Goal: Information Seeking & Learning: Learn about a topic

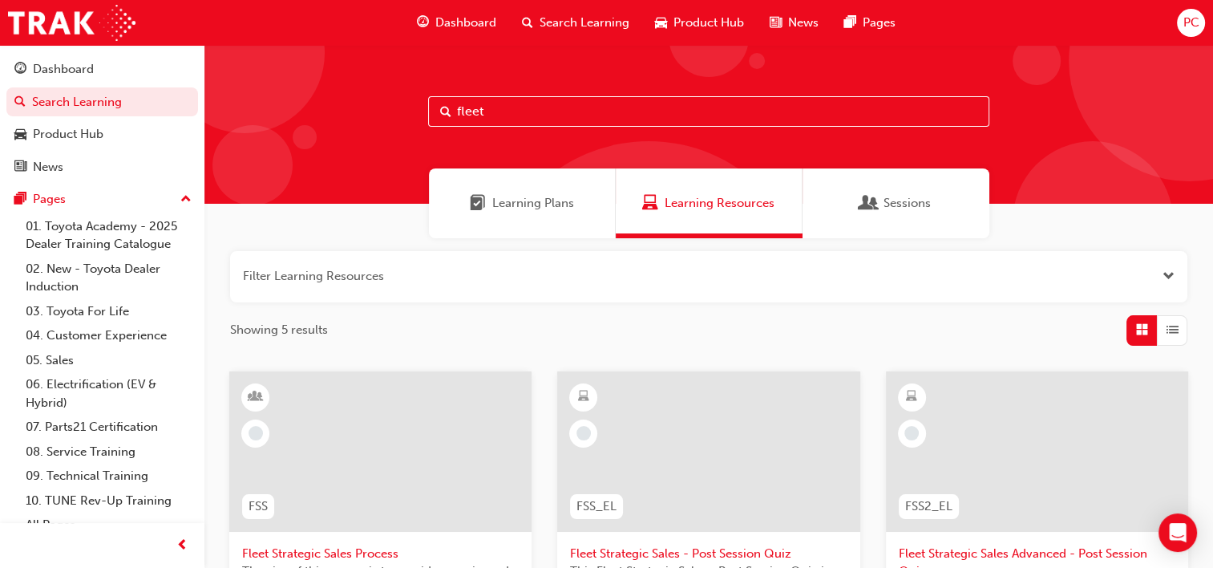
click at [497, 109] on input "fleet" at bounding box center [708, 111] width 561 height 30
type input "f"
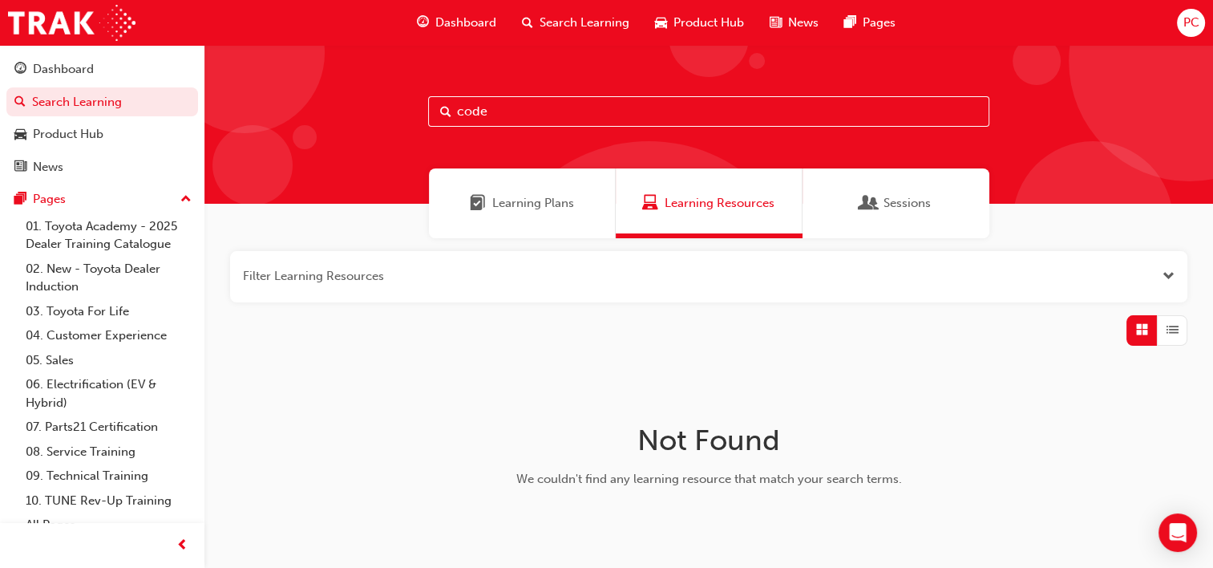
click at [515, 113] on input "code" at bounding box center [708, 111] width 561 height 30
type input "c"
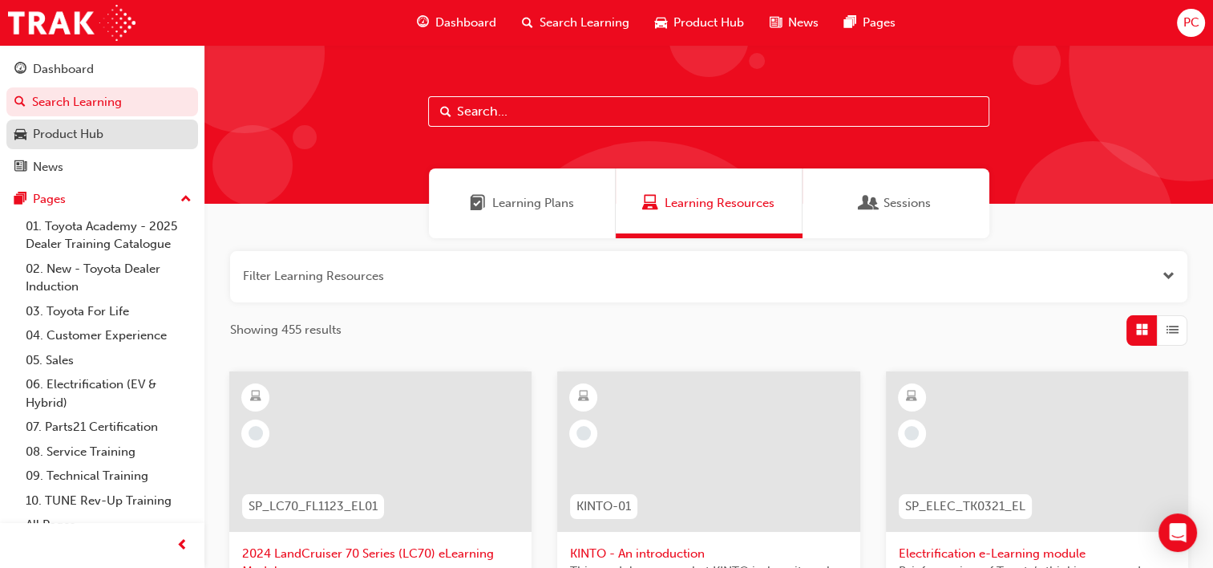
click at [85, 139] on div "Product Hub" at bounding box center [68, 134] width 71 height 18
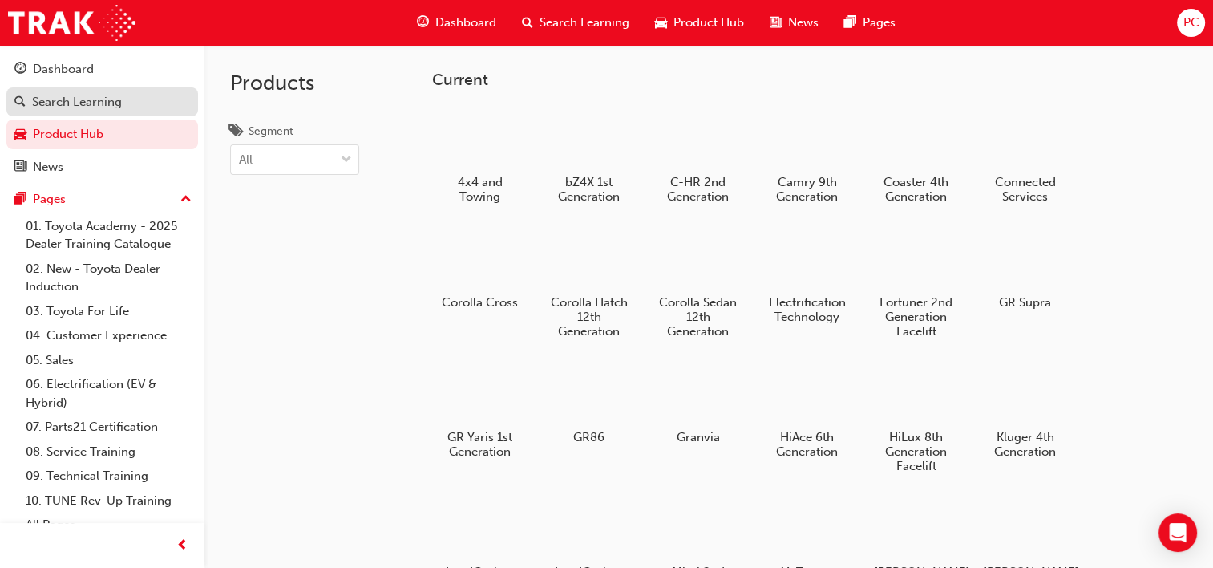
click at [75, 109] on div "Search Learning" at bounding box center [77, 102] width 90 height 18
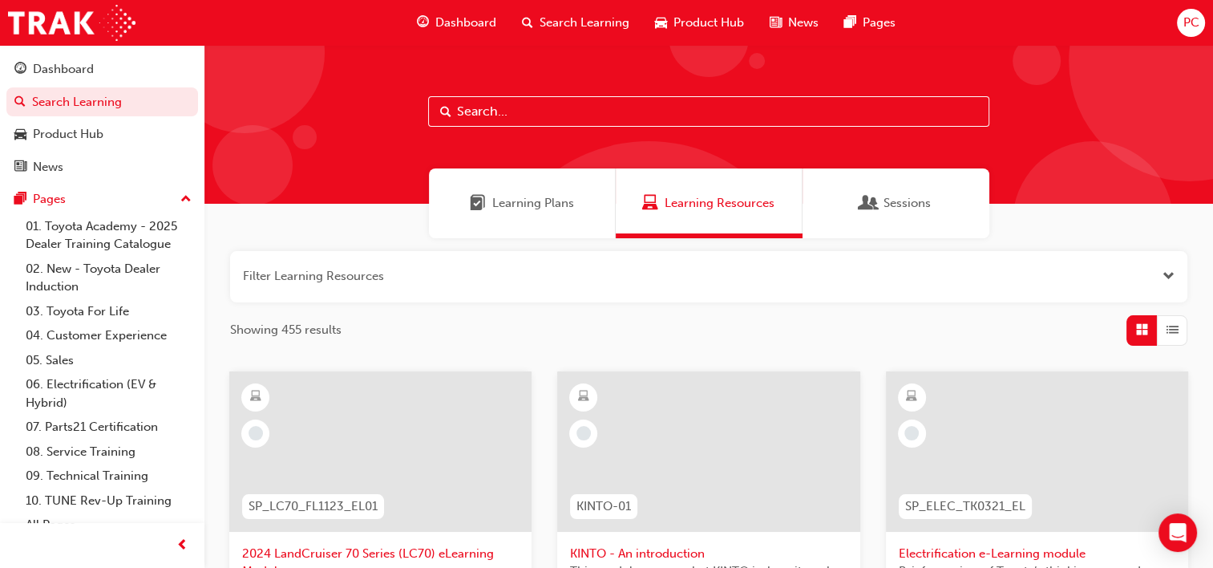
click at [468, 19] on span "Dashboard" at bounding box center [465, 23] width 61 height 18
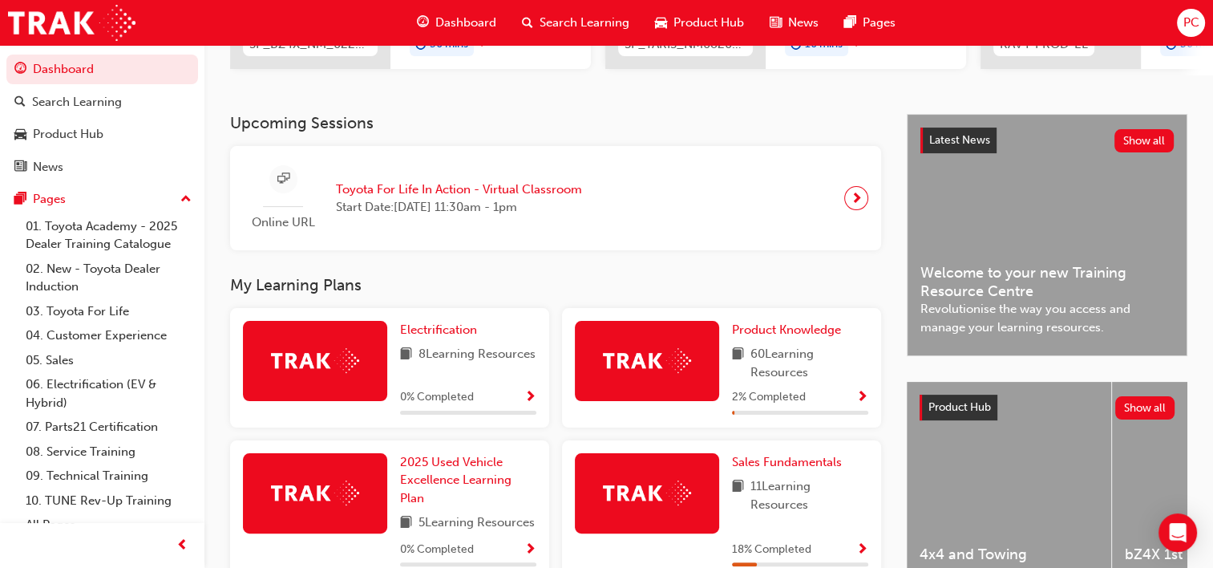
scroll to position [481, 0]
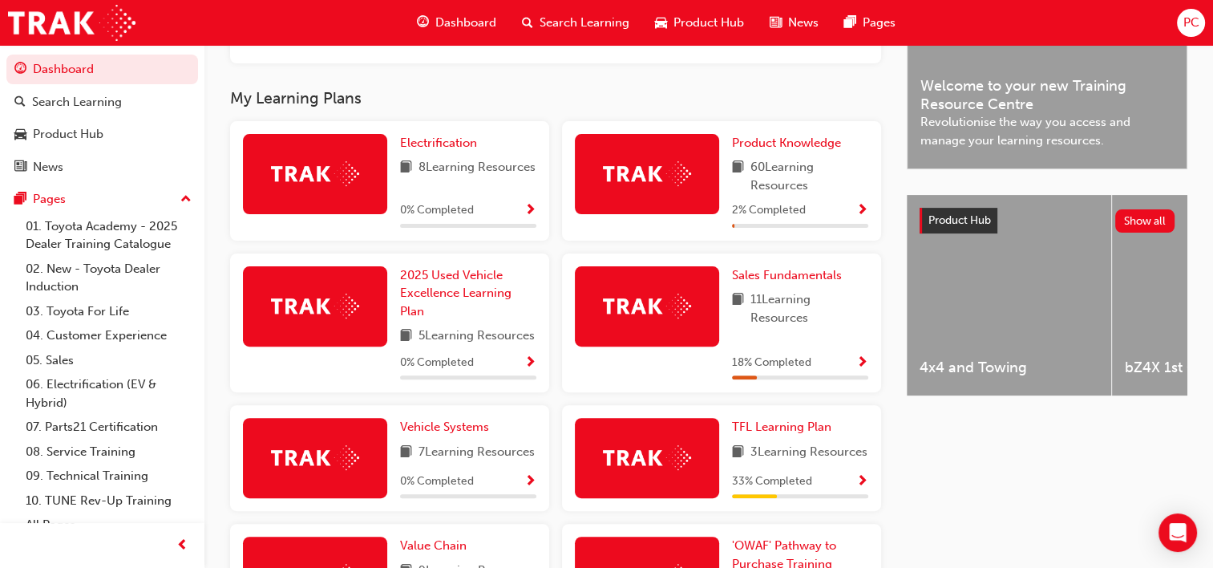
click at [693, 472] on div at bounding box center [647, 458] width 144 height 80
click at [781, 434] on span "TFL Learning Plan" at bounding box center [781, 426] width 99 height 14
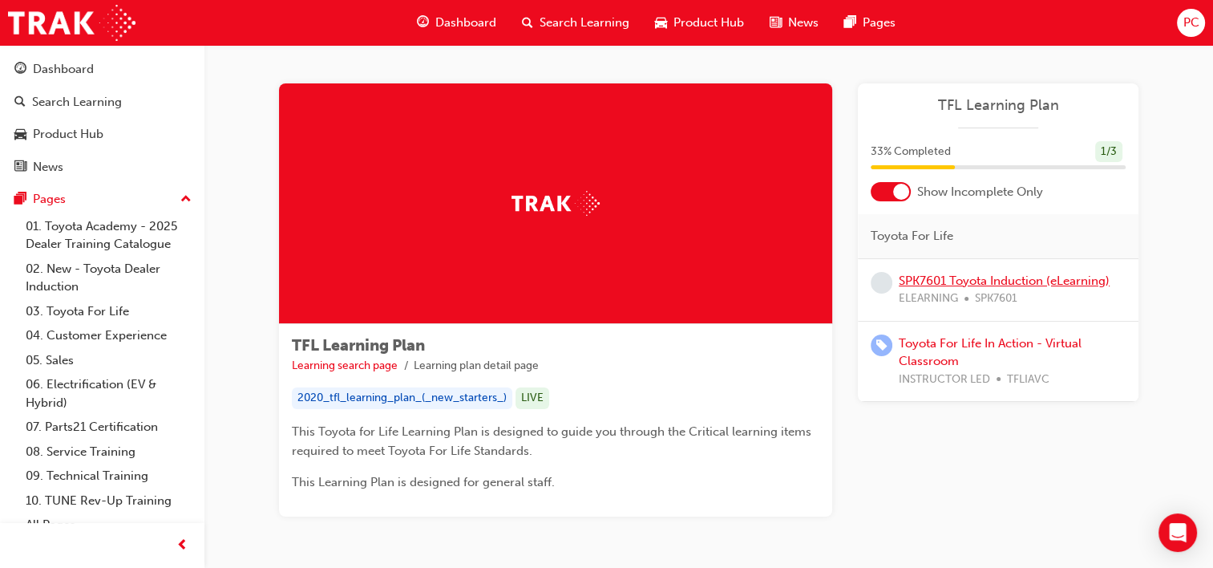
click at [985, 277] on link "SPK7601 Toyota Induction (eLearning)" at bounding box center [1004, 280] width 211 height 14
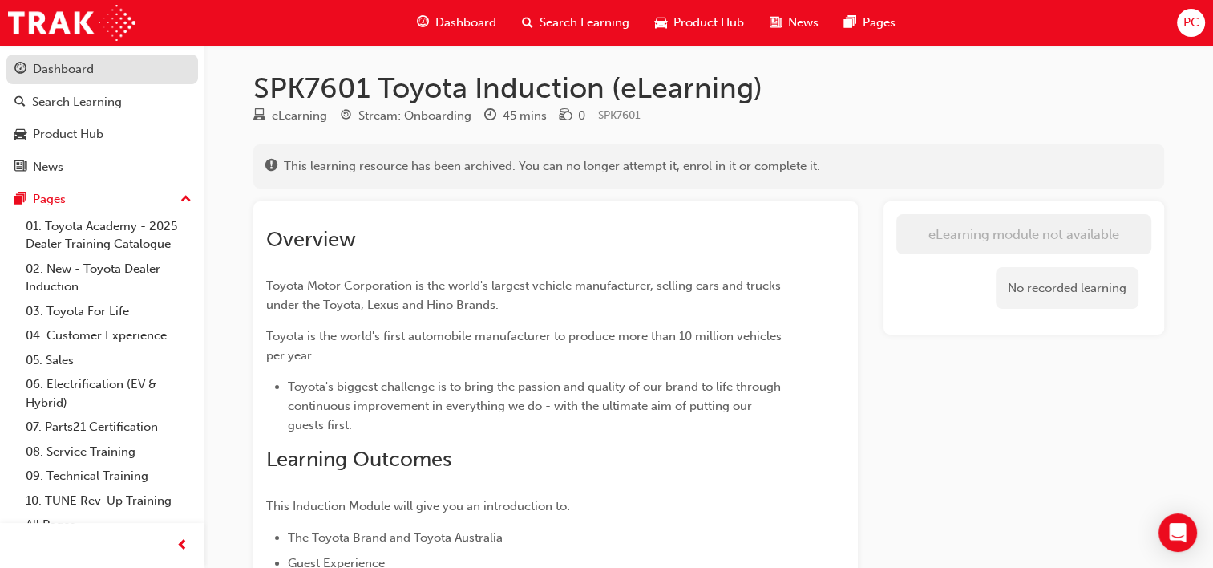
click at [57, 70] on div "Dashboard" at bounding box center [63, 69] width 61 height 18
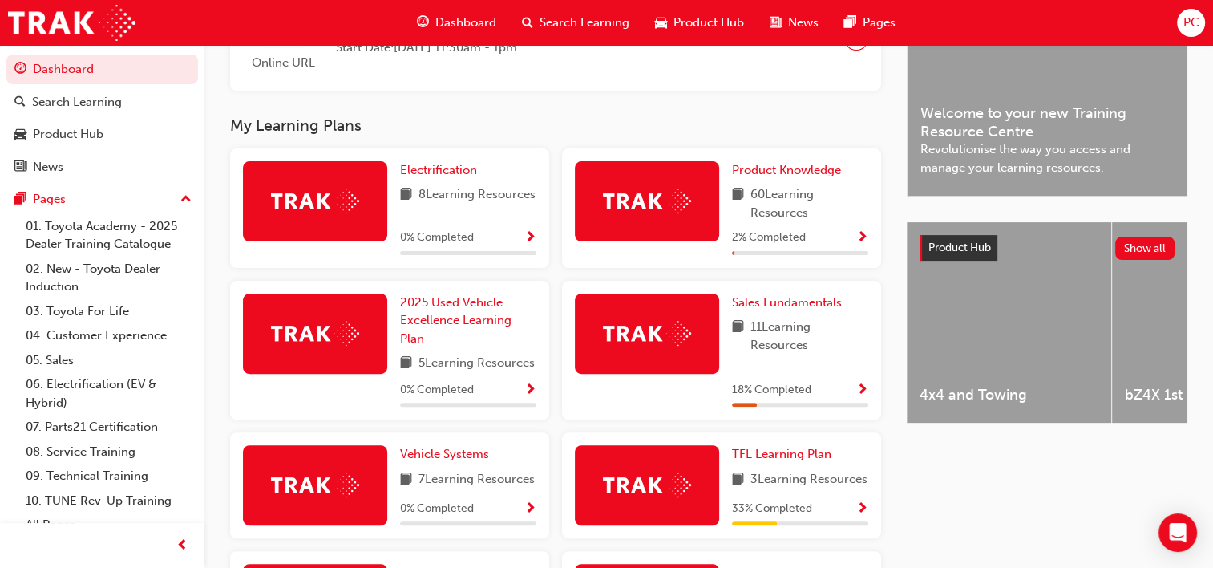
scroll to position [561, 0]
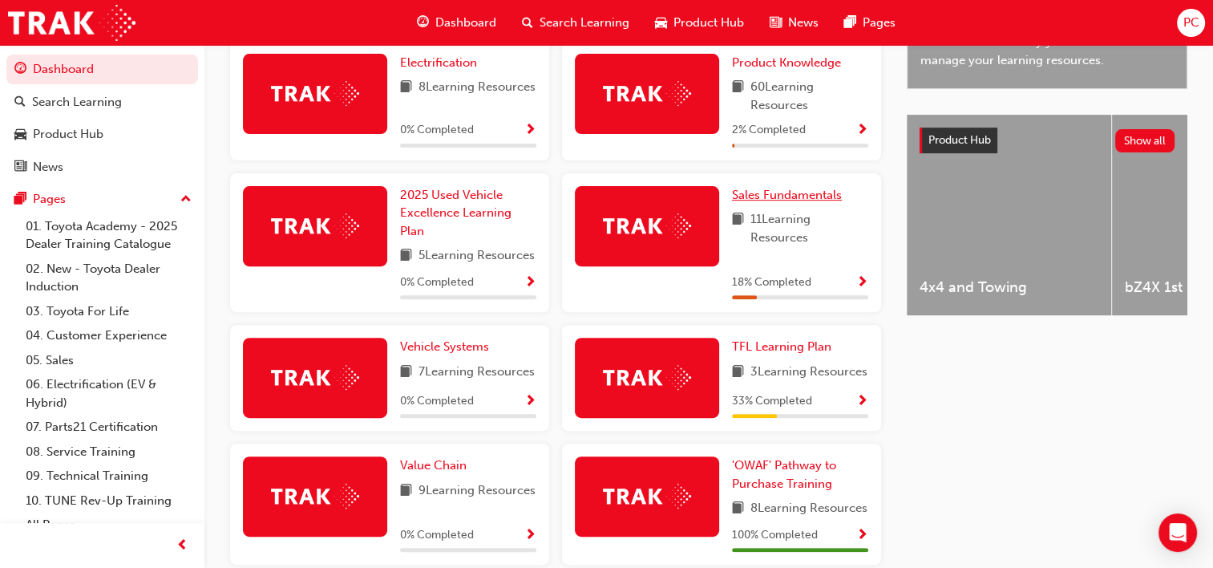
click at [802, 200] on span "Sales Fundamentals" at bounding box center [787, 195] width 110 height 14
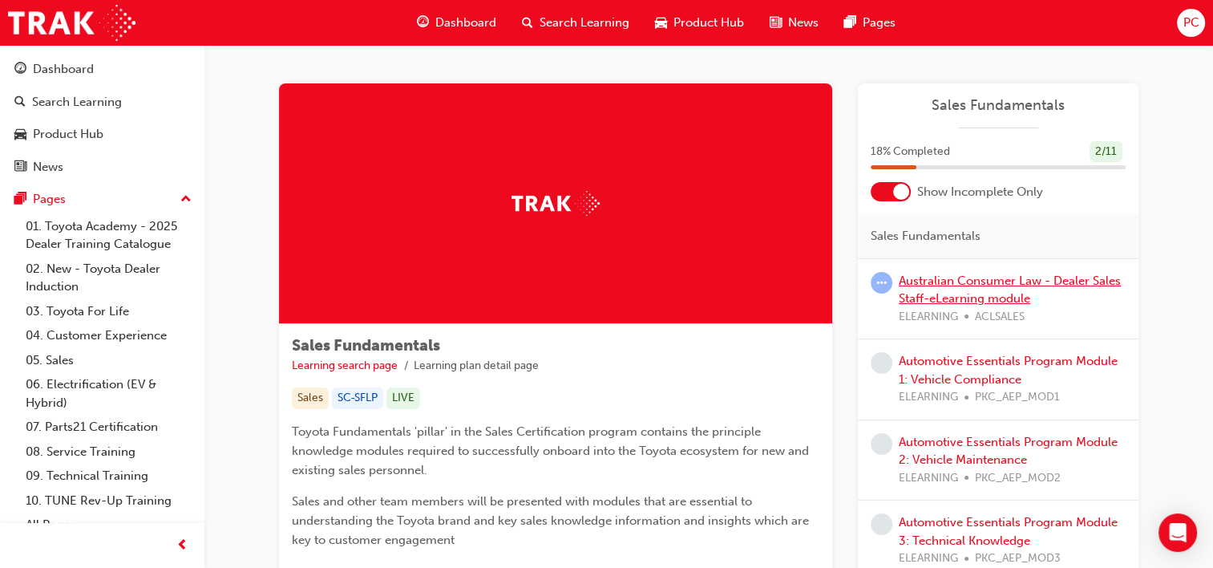
click at [937, 280] on link "Australian Consumer Law - Dealer Sales Staff-eLearning module" at bounding box center [1010, 289] width 222 height 33
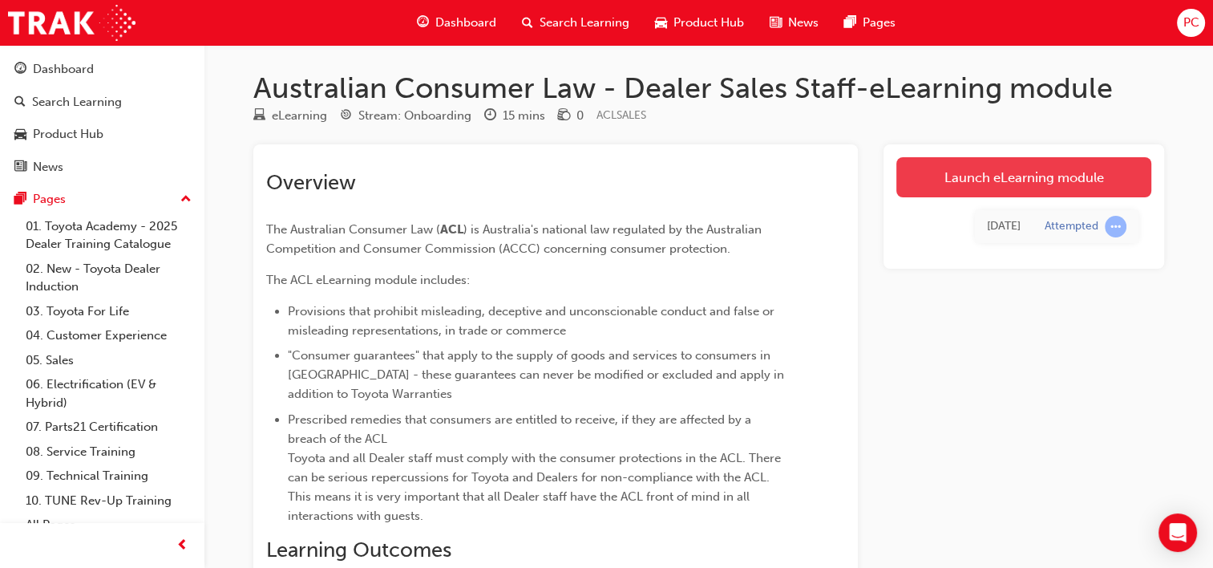
click at [1013, 173] on link "Launch eLearning module" at bounding box center [1023, 177] width 255 height 40
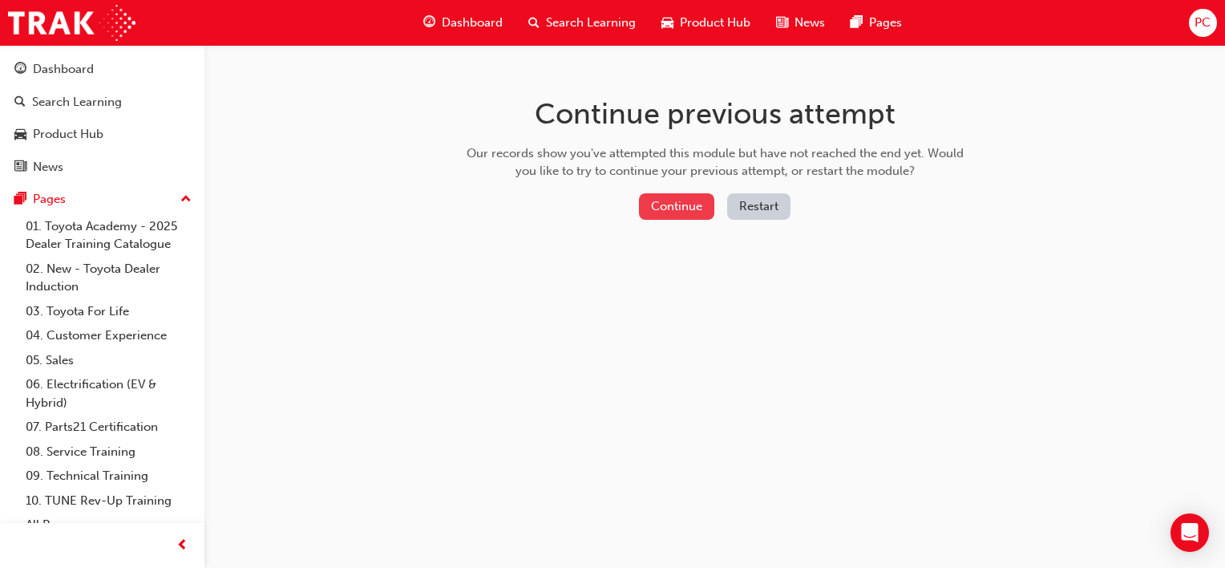
click at [668, 206] on button "Continue" at bounding box center [676, 206] width 75 height 26
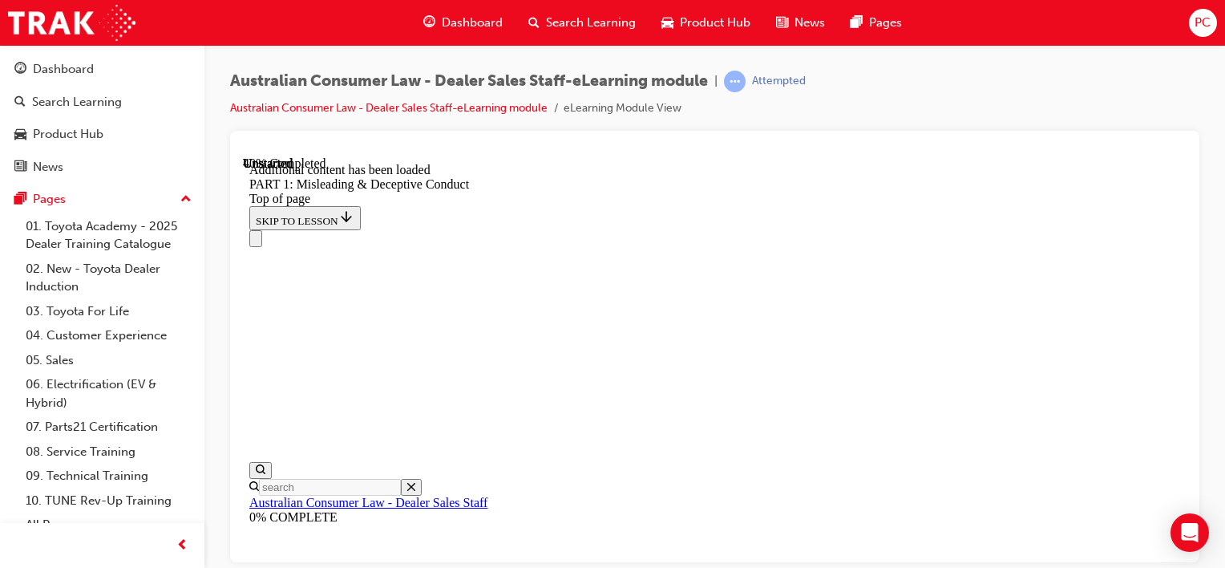
scroll to position [1332, 0]
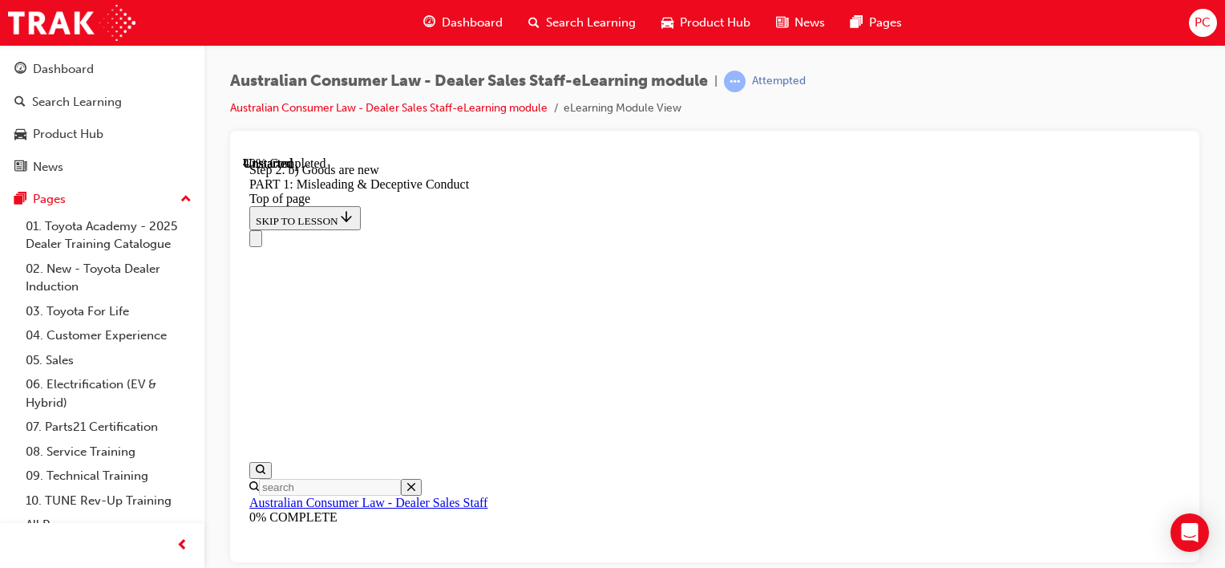
scroll to position [1908, 0]
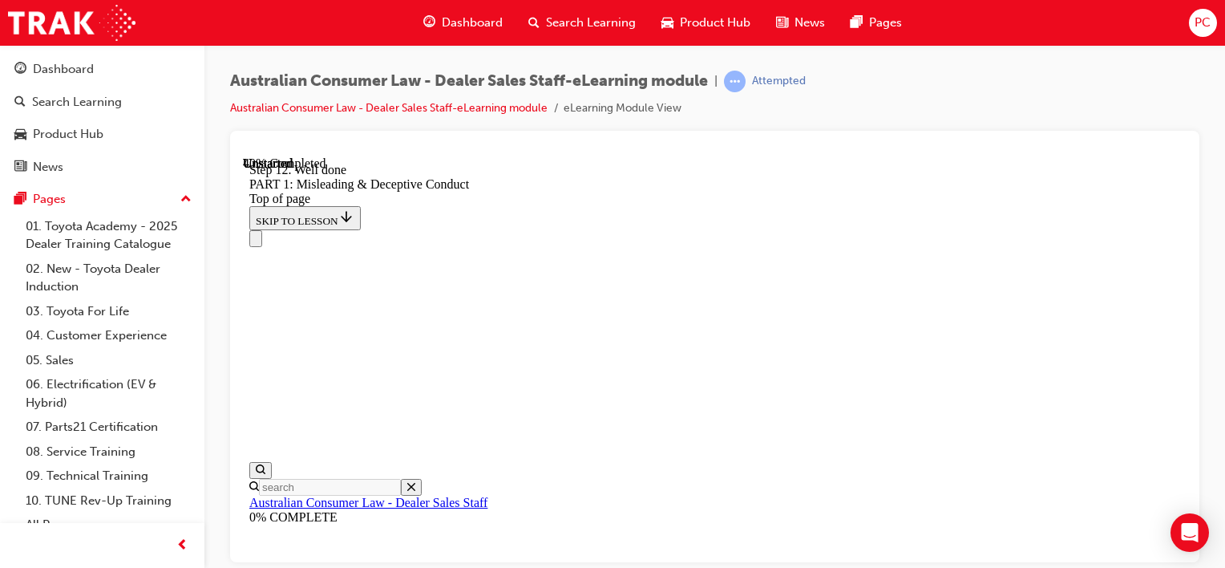
scroll to position [132, 0]
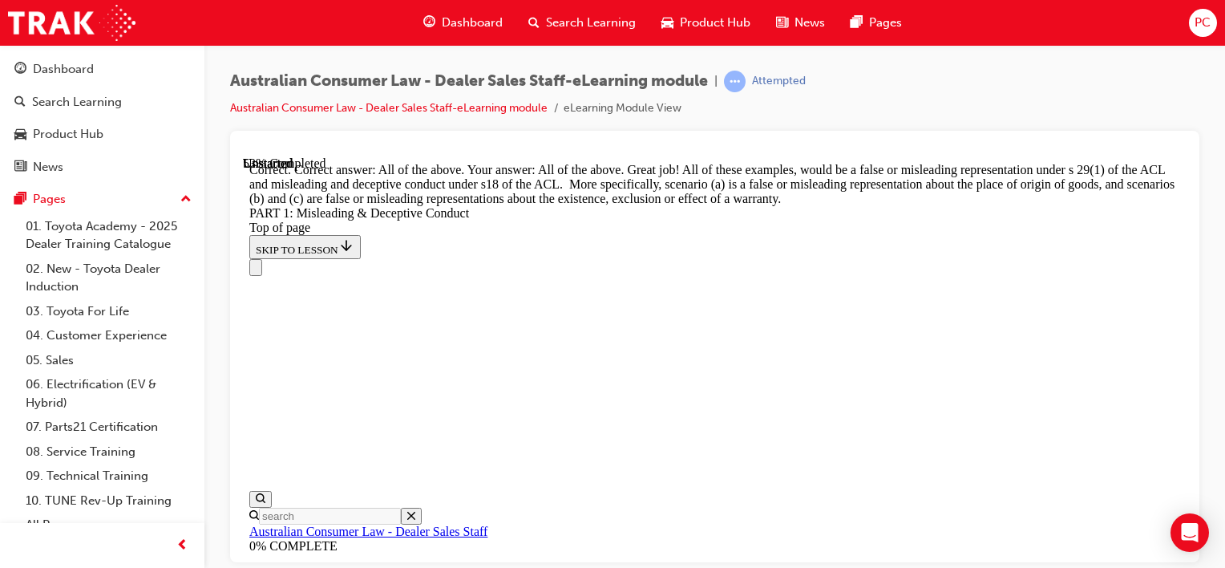
scroll to position [3017, 0]
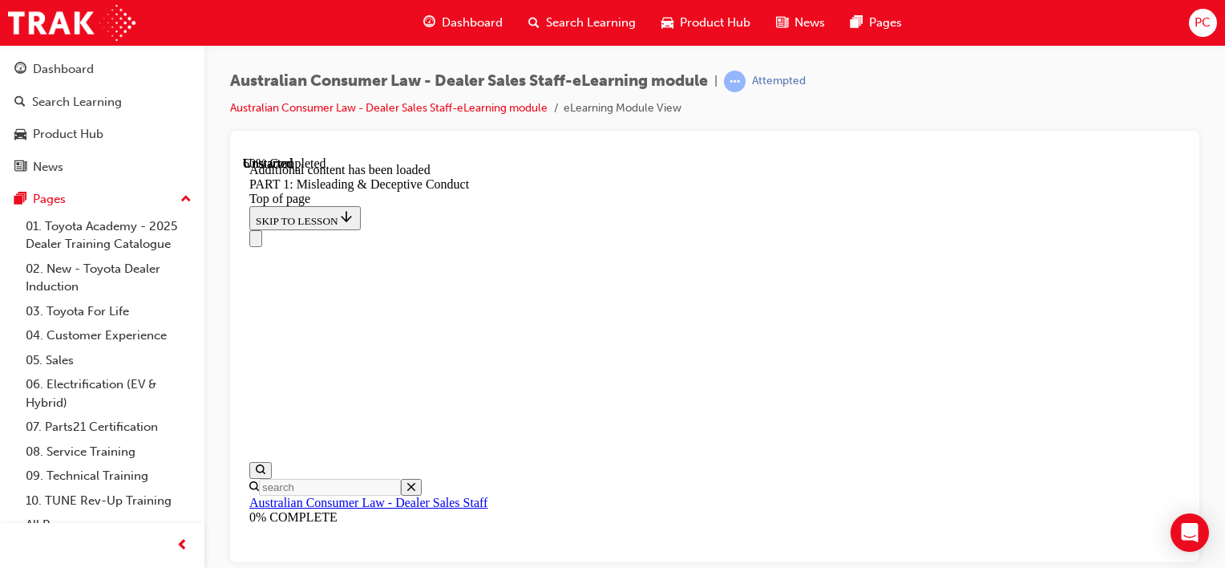
scroll to position [3376, 0]
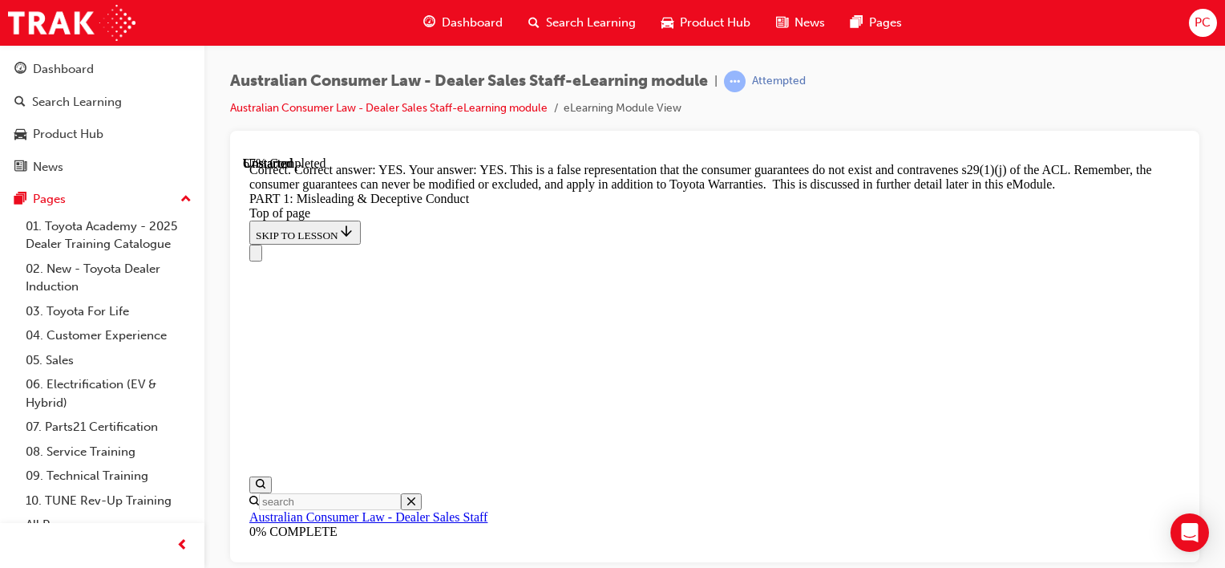
scroll to position [3634, 0]
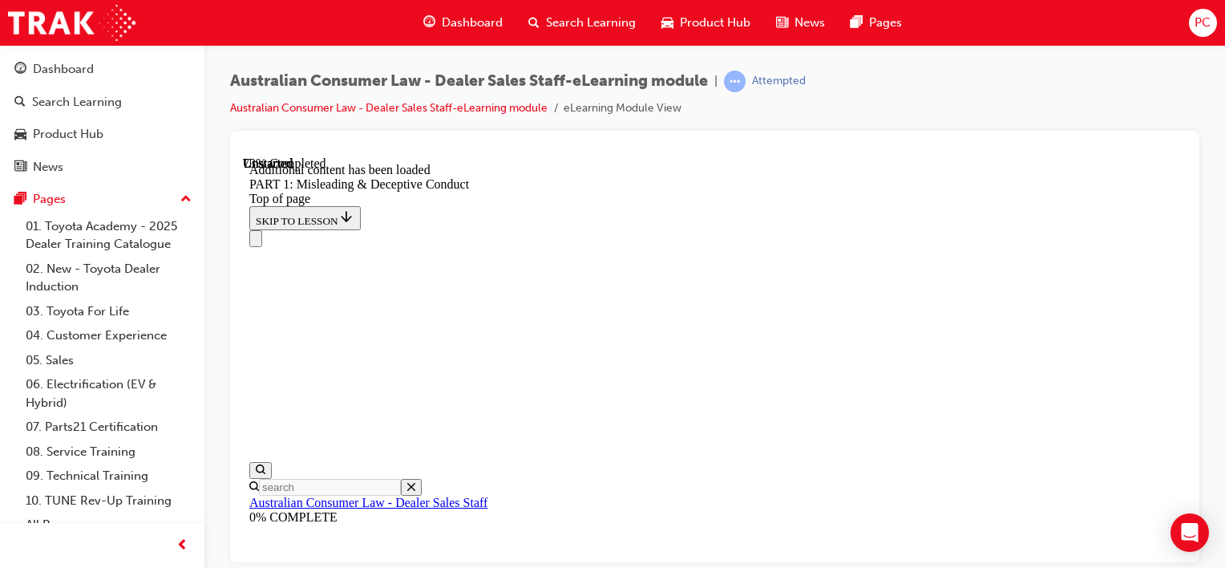
scroll to position [4115, 0]
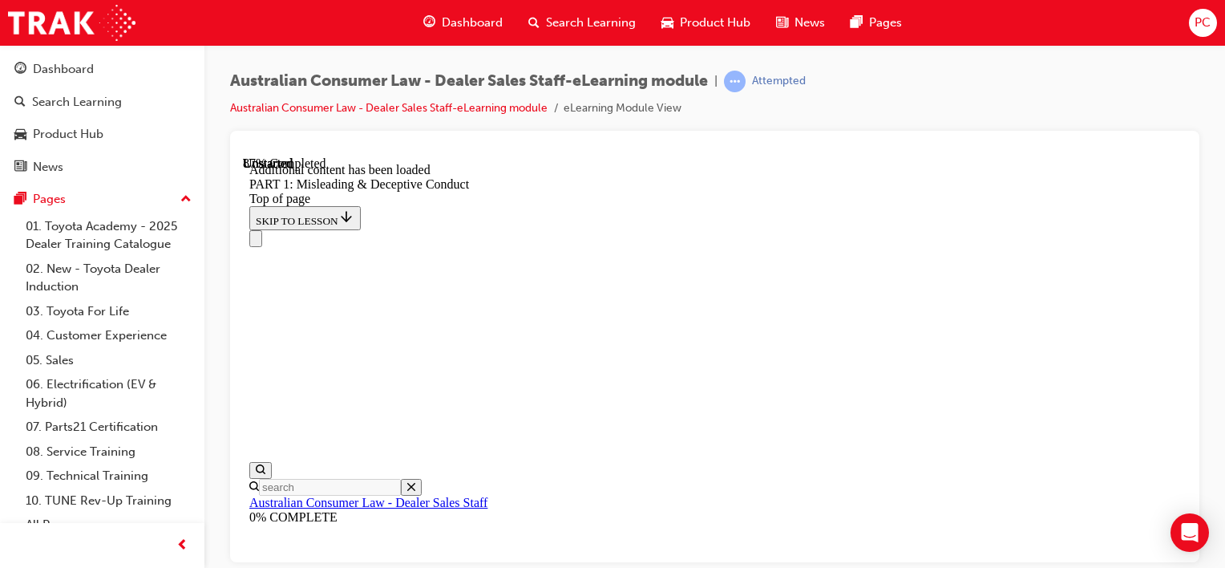
scroll to position [4548, 0]
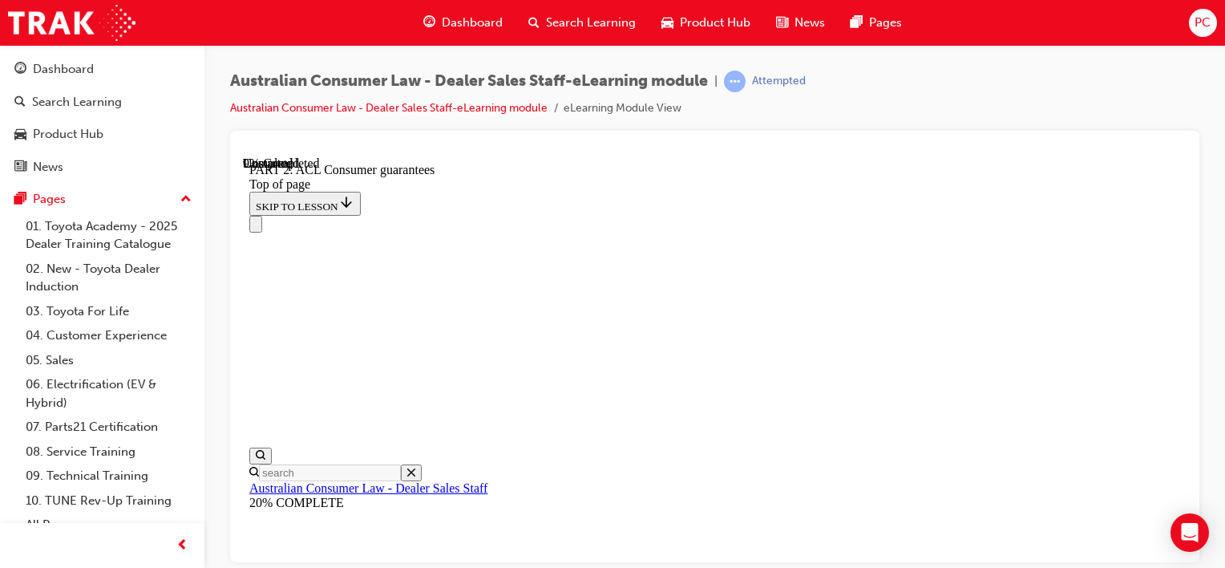
scroll to position [2747, 0]
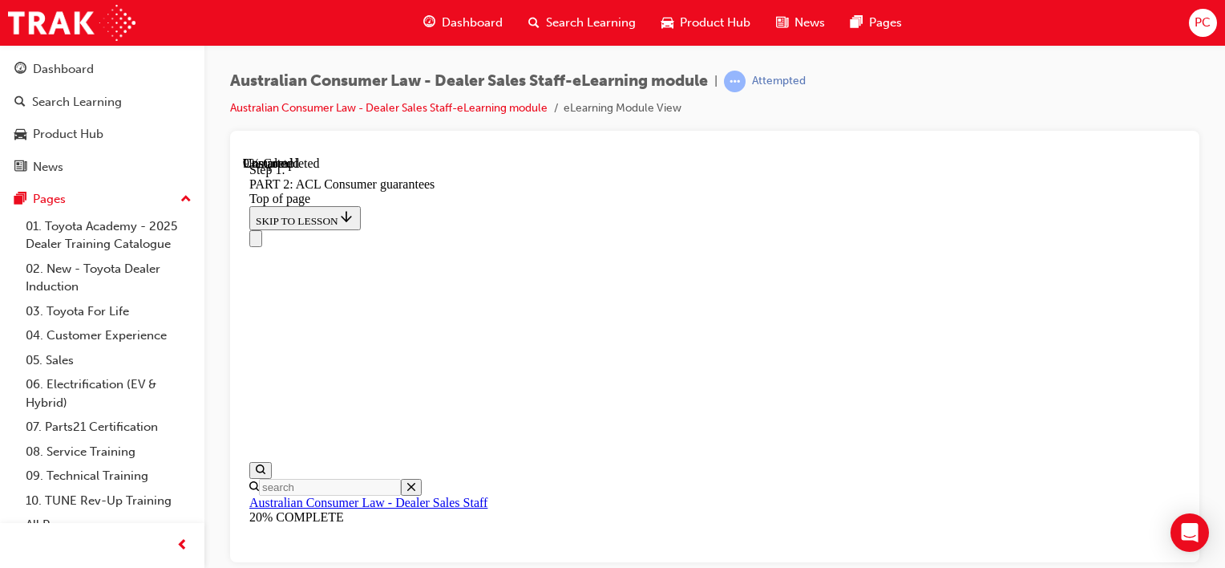
scroll to position [2709, 0]
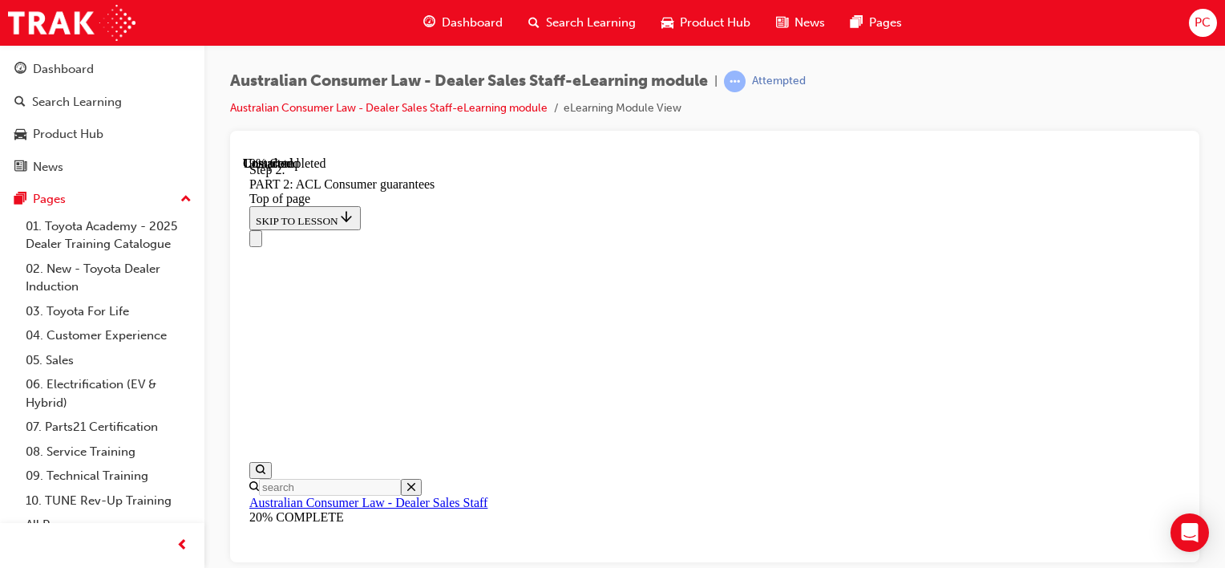
click at [256, 241] on icon "Close navigation menu" at bounding box center [256, 241] width 0 height 0
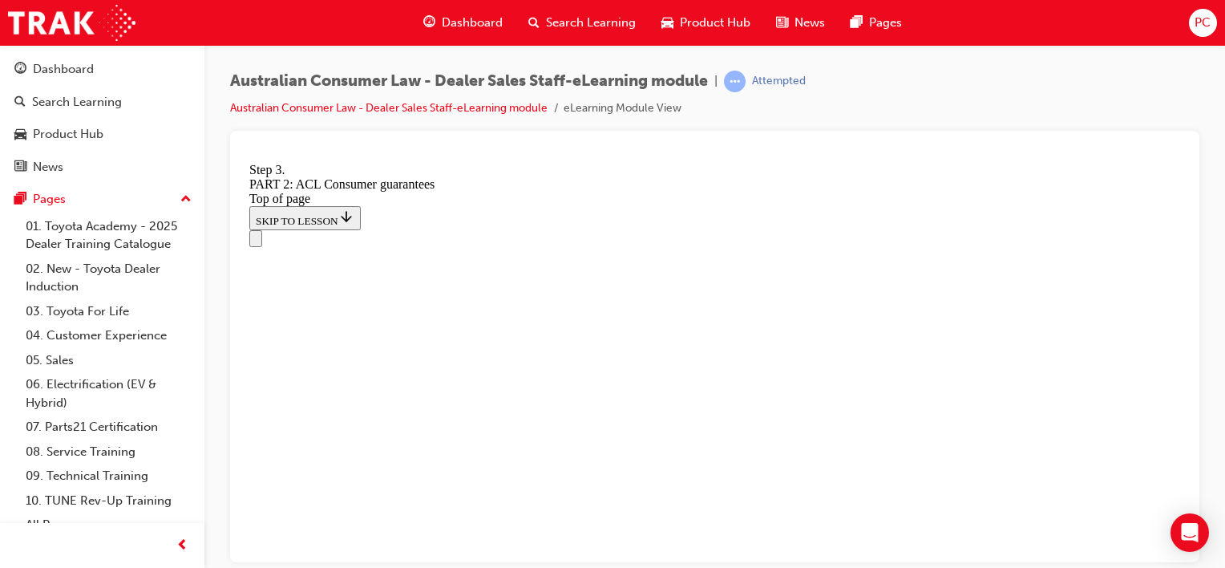
click at [256, 241] on icon "Open navigation menu" at bounding box center [256, 241] width 0 height 0
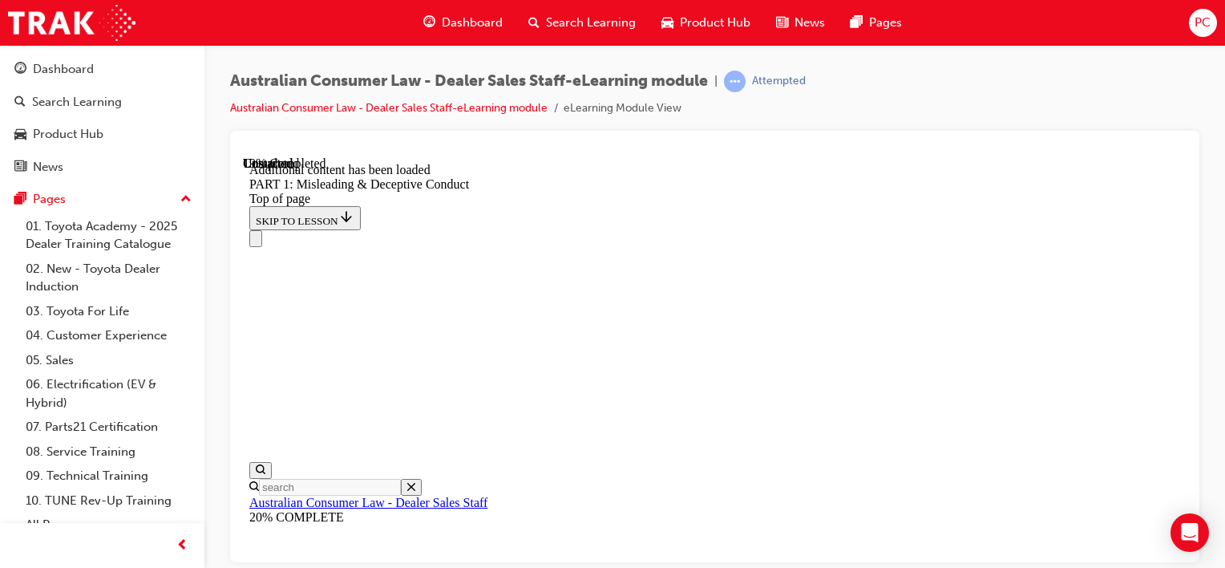
scroll to position [1172, 0]
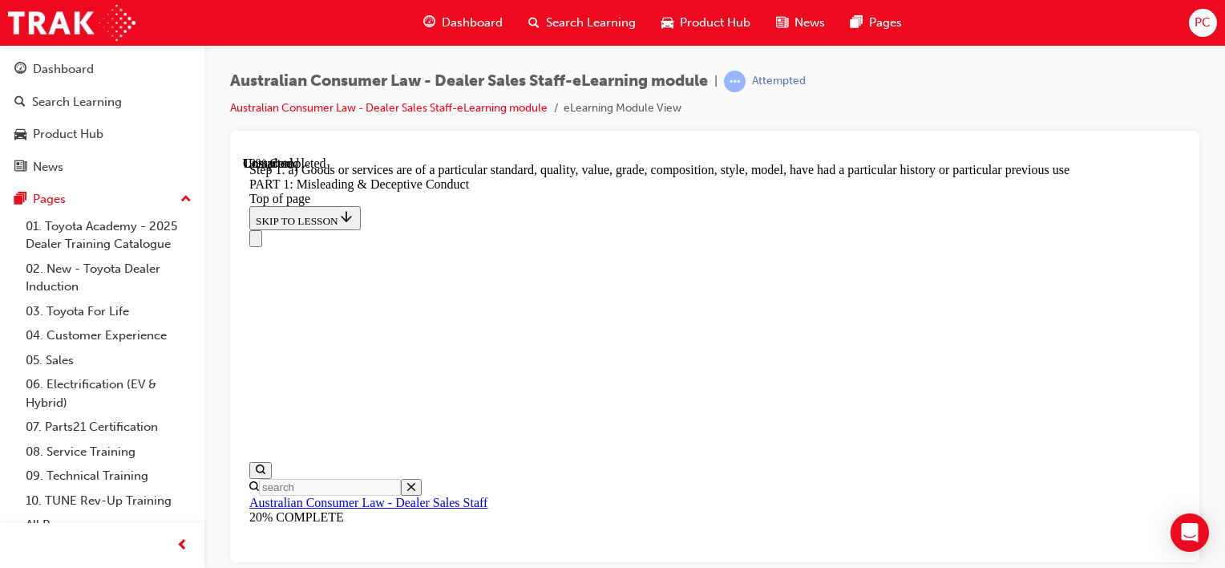
scroll to position [1908, 0]
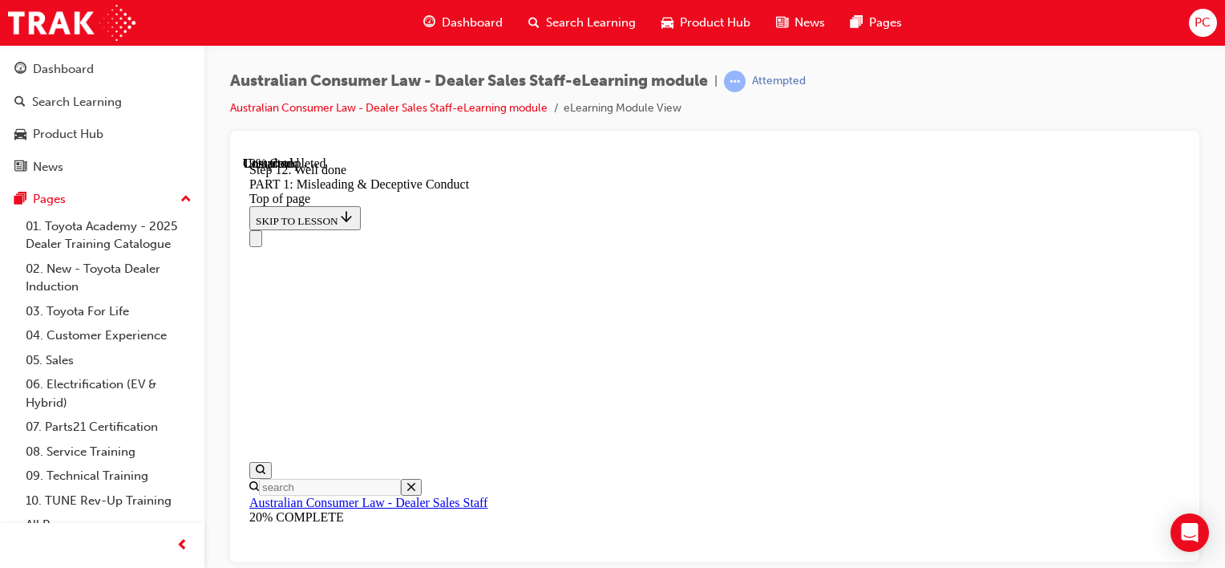
scroll to position [2469, 0]
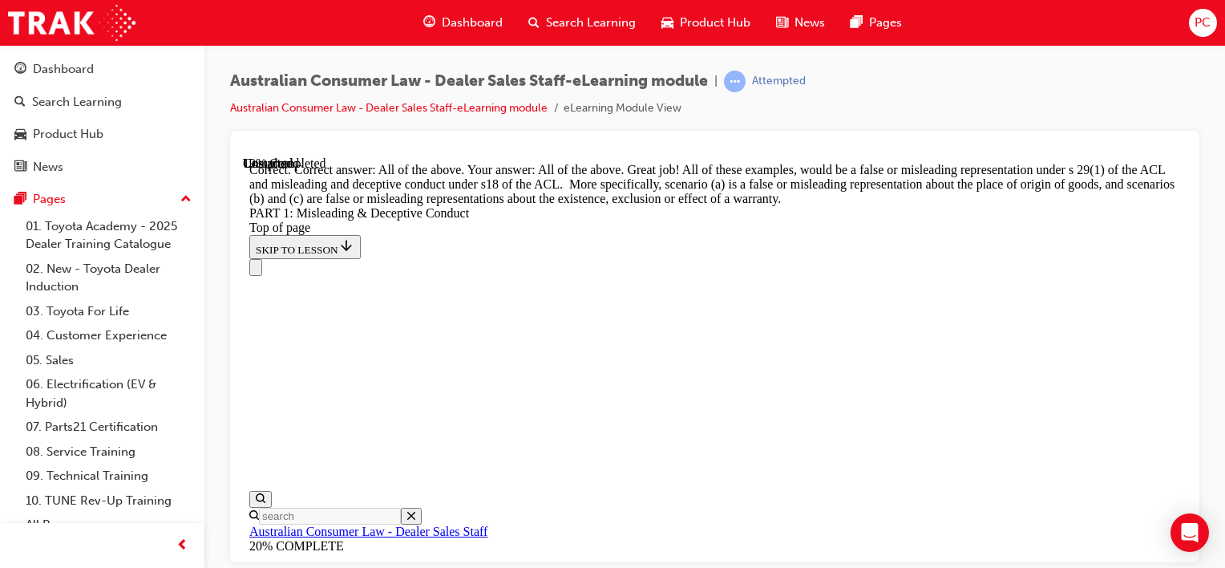
scroll to position [3362, 0]
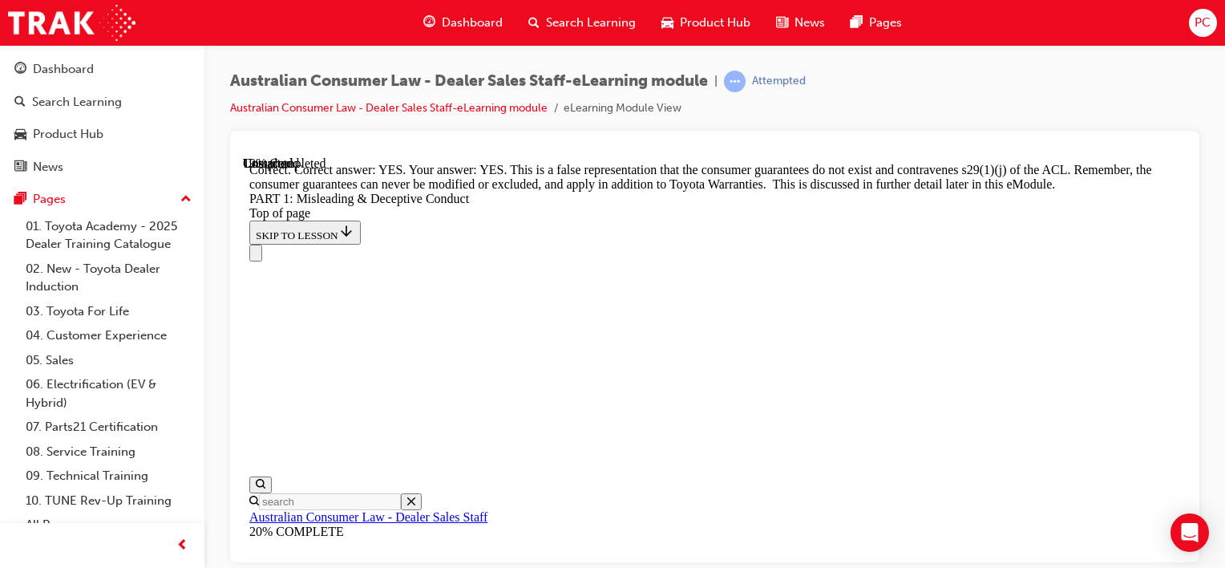
scroll to position [4275, 0]
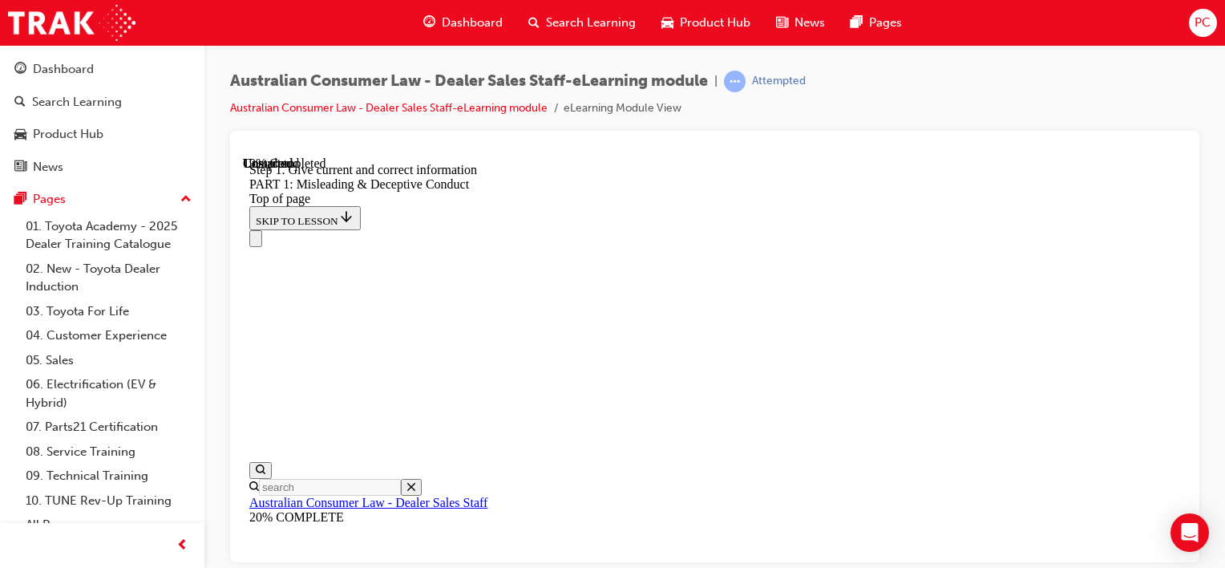
scroll to position [4478, 0]
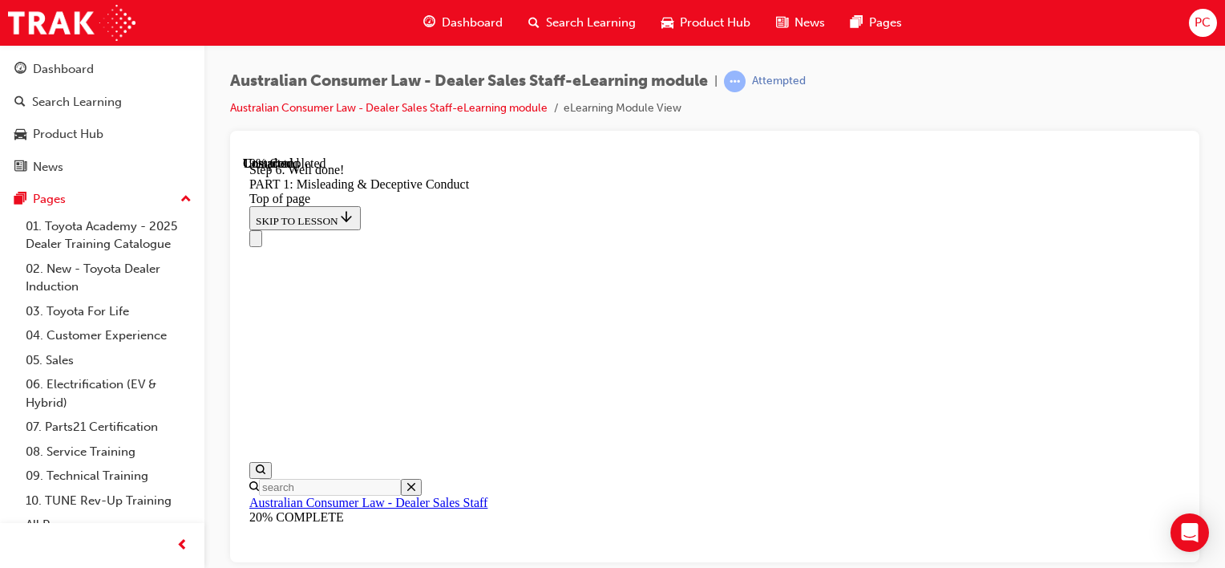
scroll to position [4719, 0]
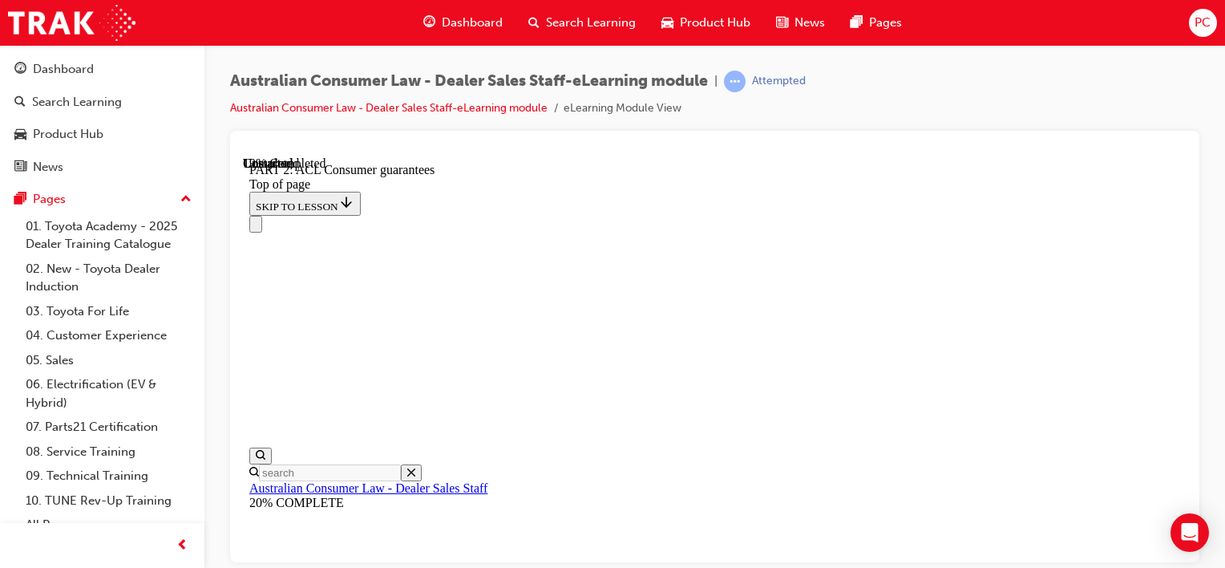
scroll to position [2214, 0]
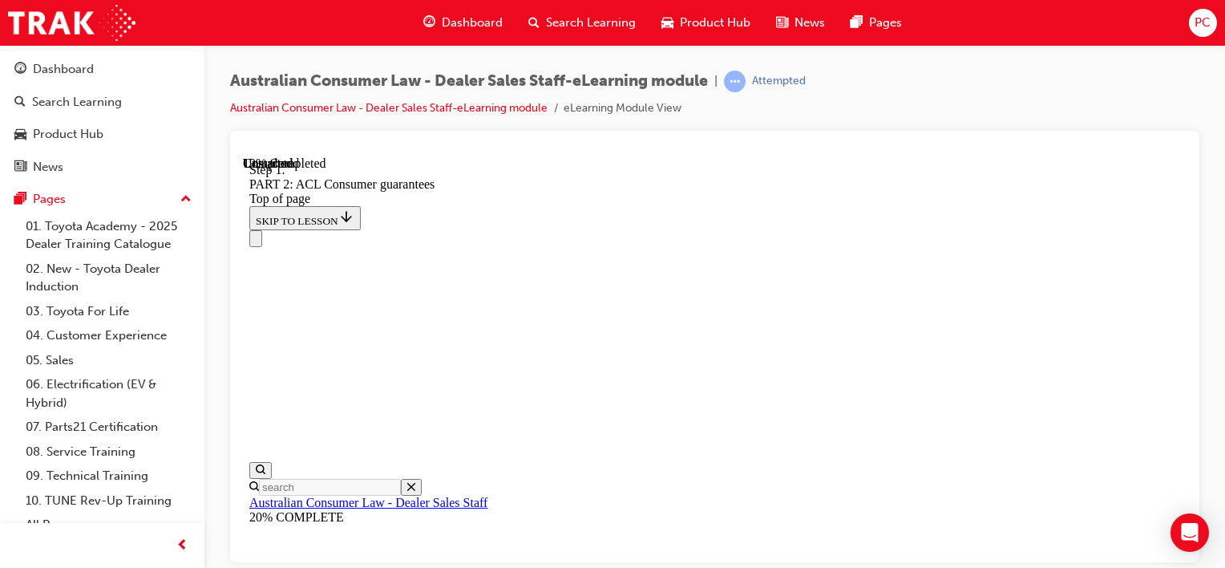
scroll to position [3190, 0]
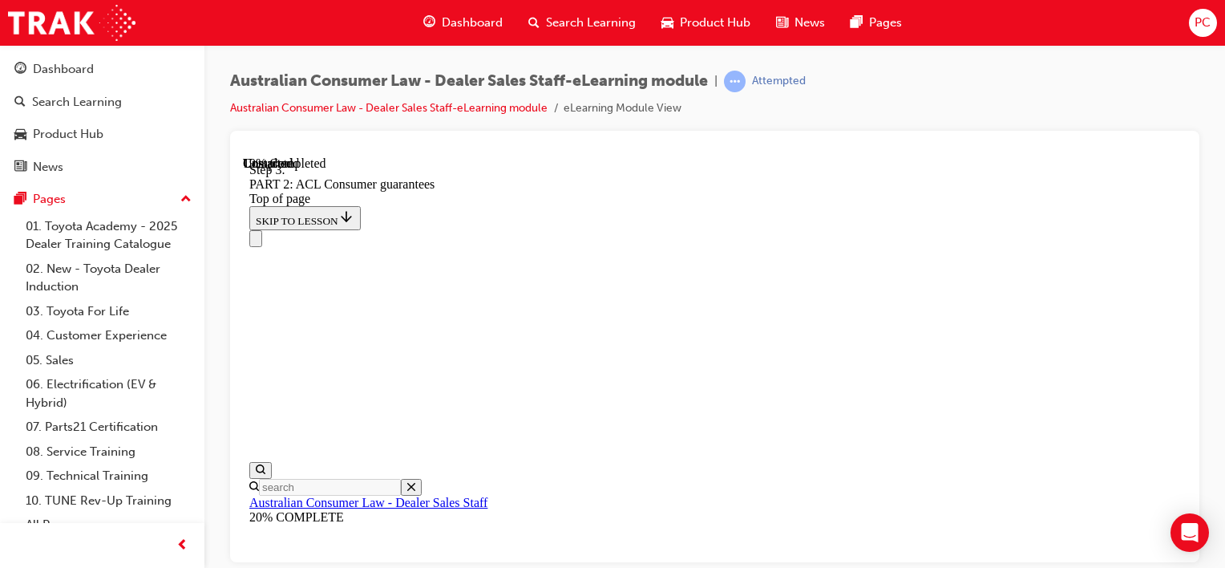
scroll to position [4184, 0]
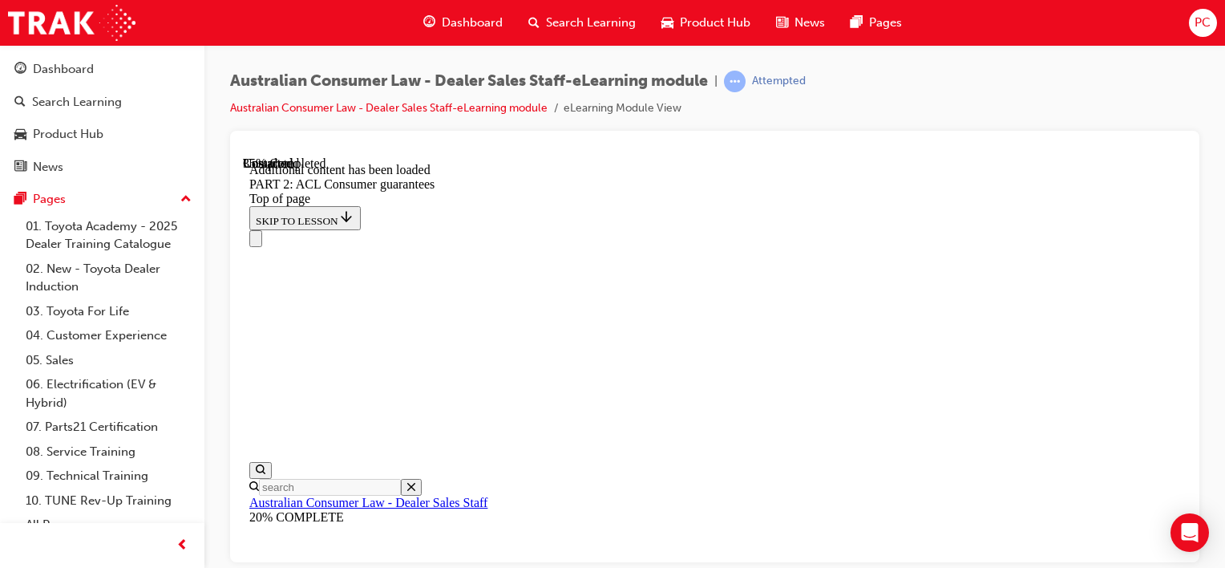
scroll to position [7599, 0]
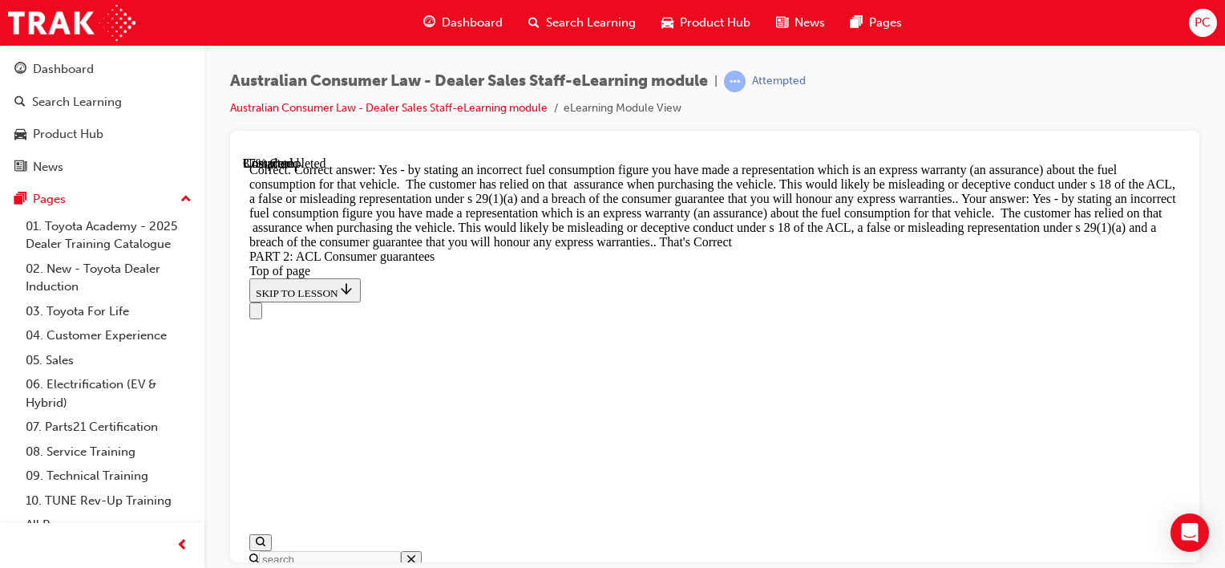
scroll to position [8000, 0]
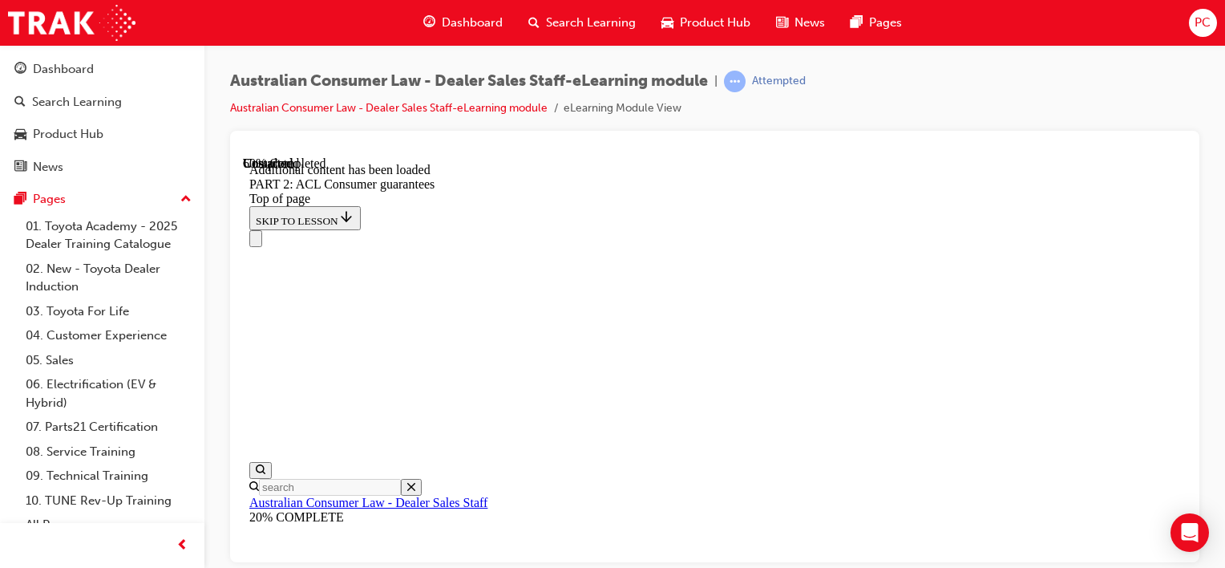
scroll to position [10775, 0]
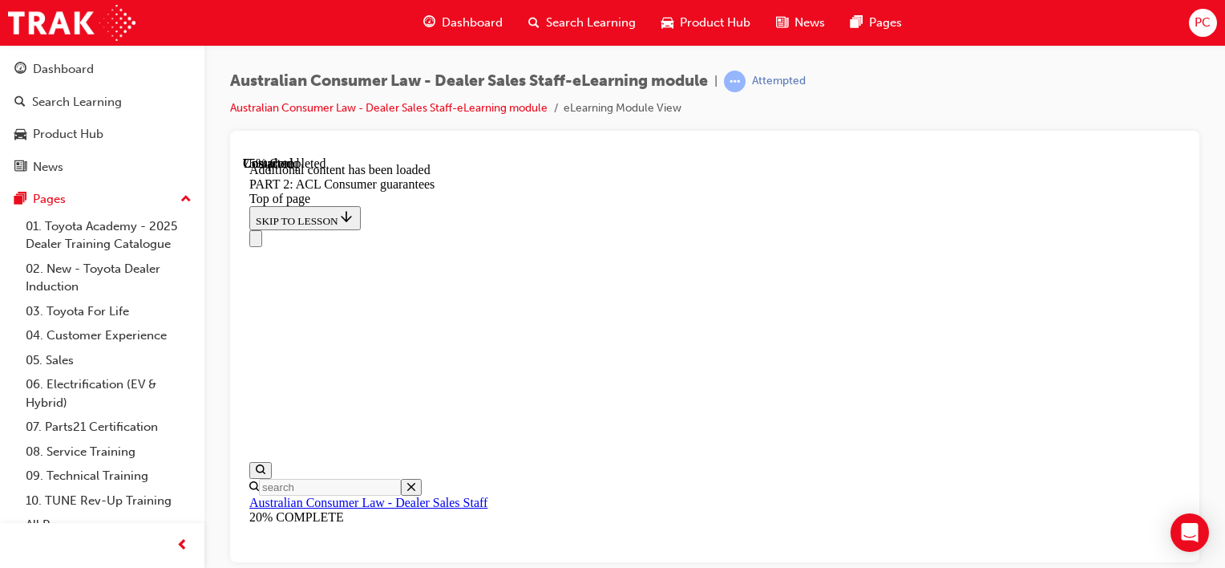
scroll to position [14230, 0]
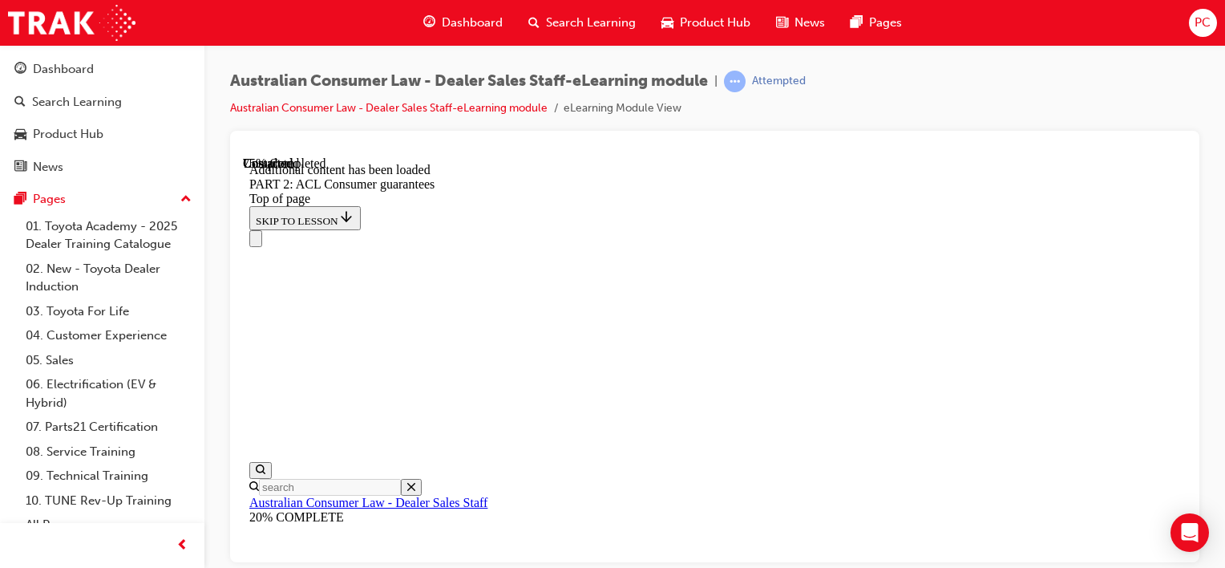
scroll to position [14313, 0]
drag, startPoint x: 800, startPoint y: 366, endPoint x: 802, endPoint y: 354, distance: 11.3
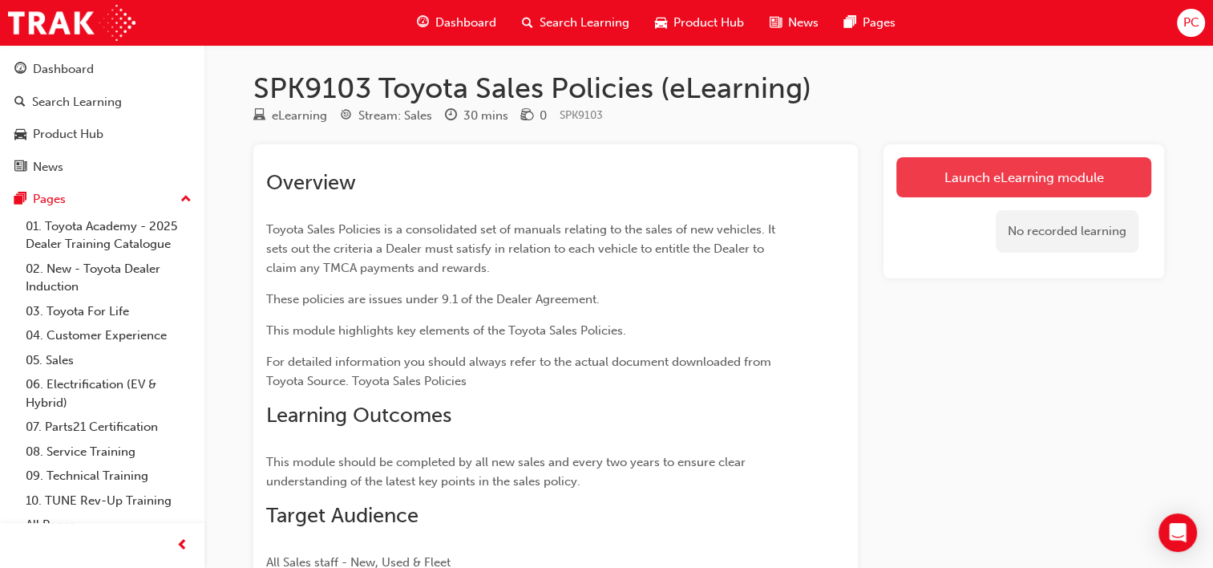
click at [1008, 176] on link "Launch eLearning module" at bounding box center [1023, 177] width 255 height 40
